Goal: Navigation & Orientation: Find specific page/section

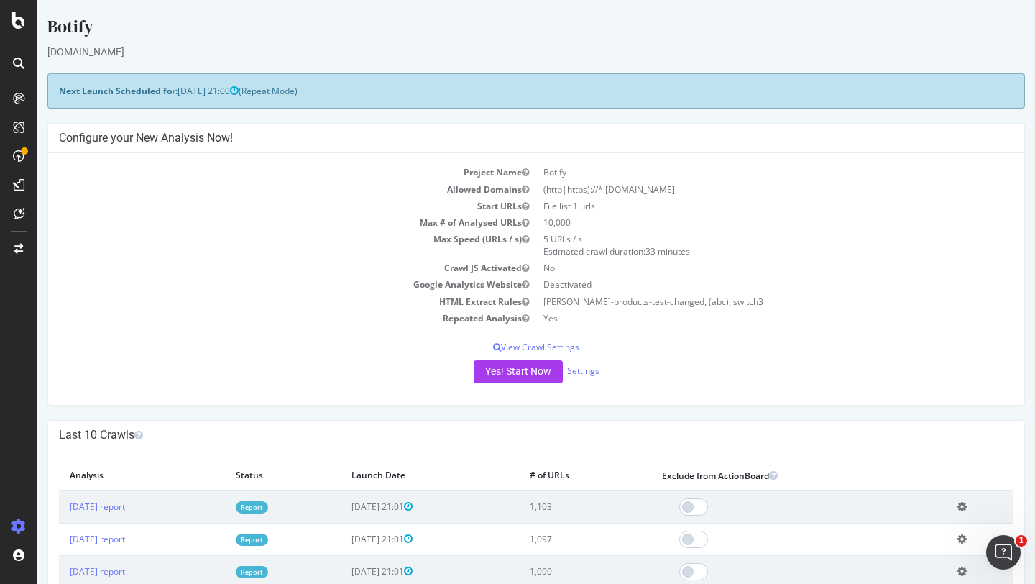
click at [24, 10] on div at bounding box center [18, 292] width 37 height 584
click at [21, 14] on icon at bounding box center [18, 20] width 13 height 17
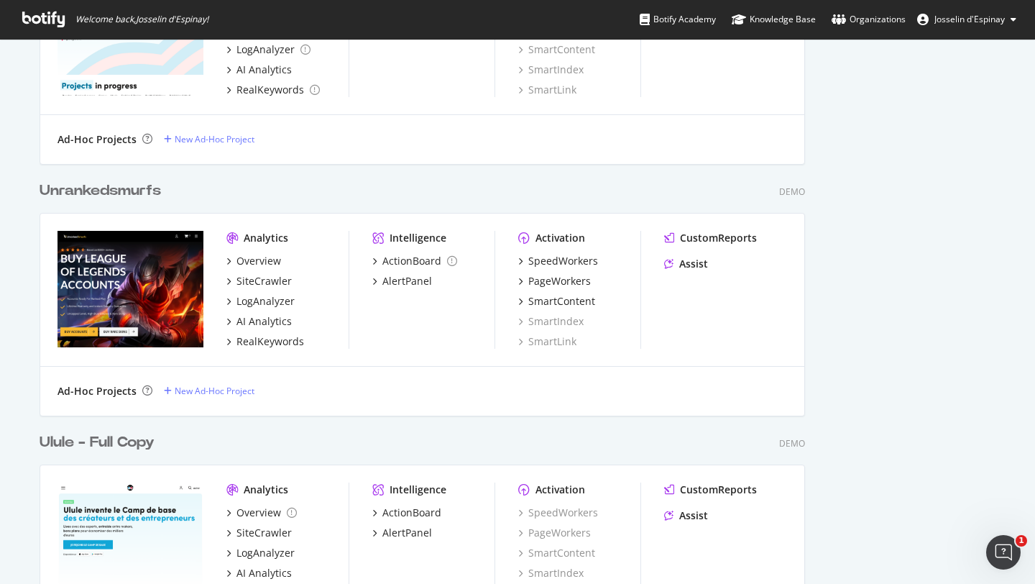
scroll to position [750, 0]
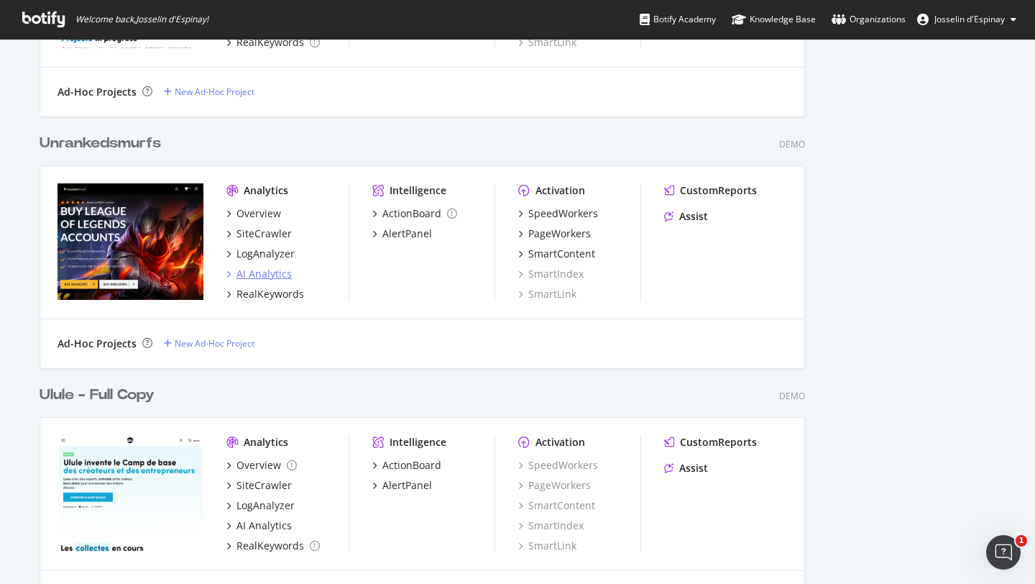
click at [251, 277] on div "AI Analytics" at bounding box center [264, 274] width 55 height 14
